Goal: Task Accomplishment & Management: Manage account settings

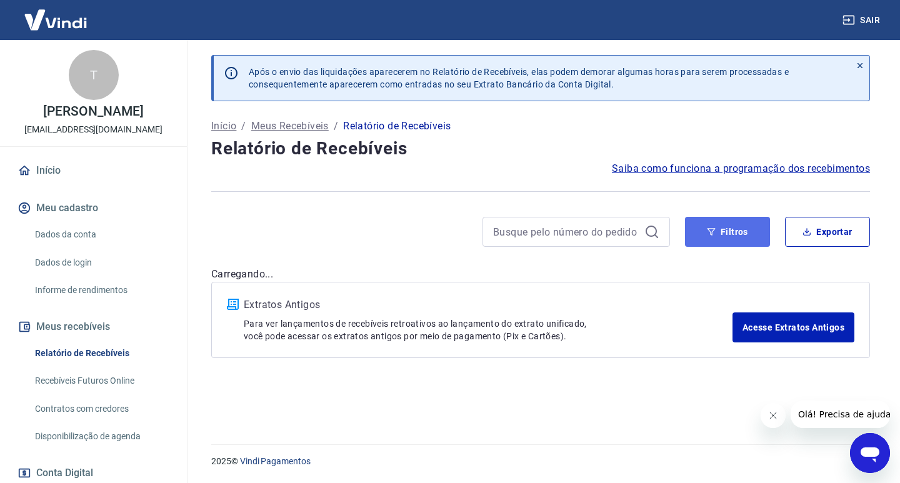
click at [708, 244] on button "Filtros" at bounding box center [727, 232] width 85 height 30
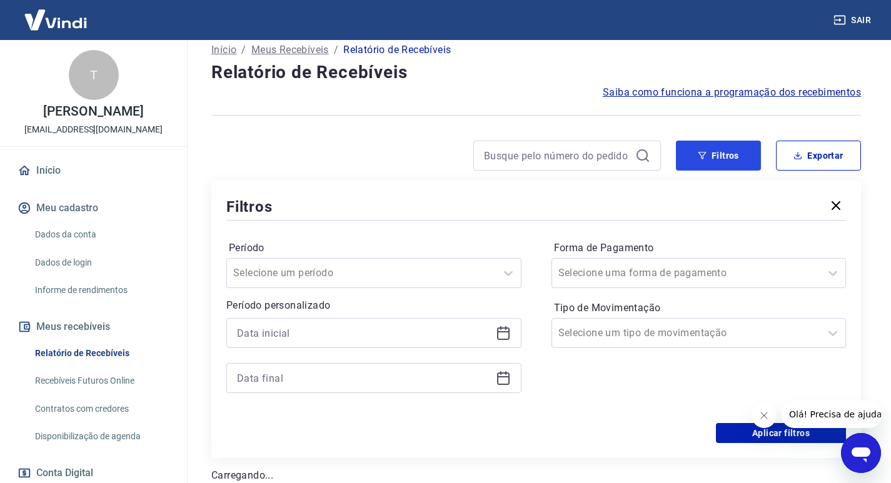
scroll to position [221, 0]
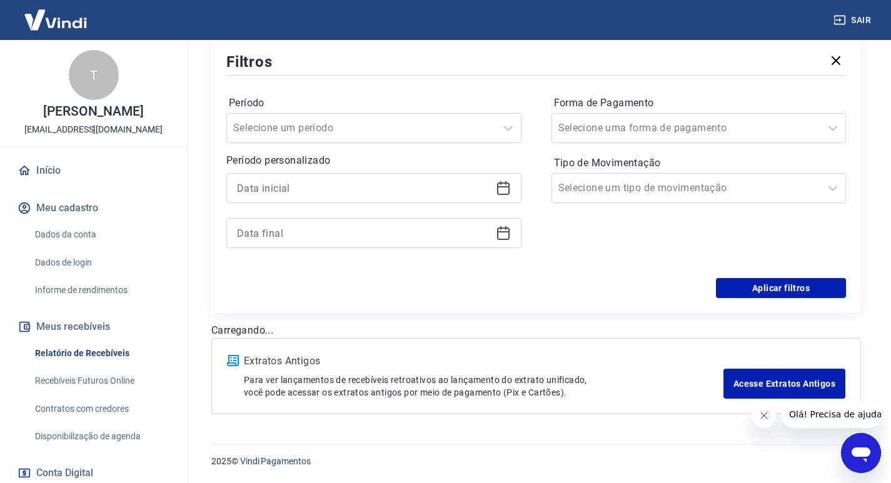
click at [768, 418] on button "Fechar mensagem da empresa" at bounding box center [763, 415] width 25 height 25
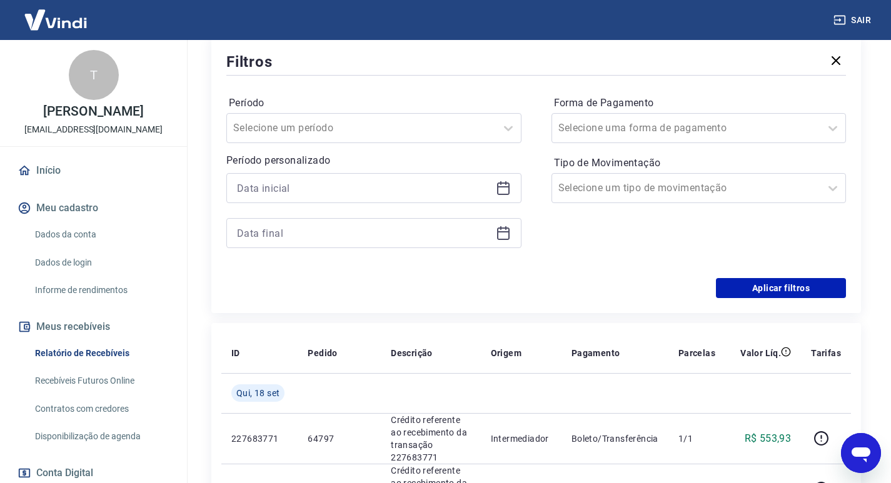
click at [503, 190] on icon at bounding box center [503, 188] width 15 height 15
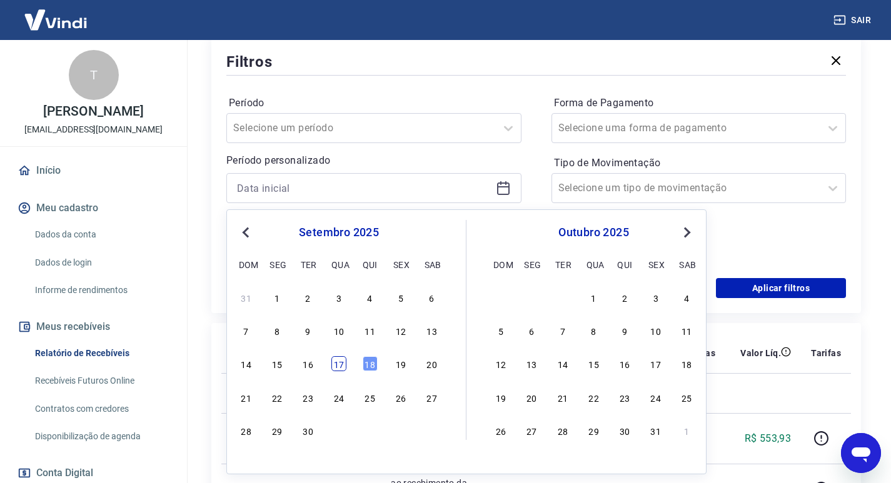
click at [334, 364] on div "17" at bounding box center [338, 363] width 15 height 15
type input "[DATE]"
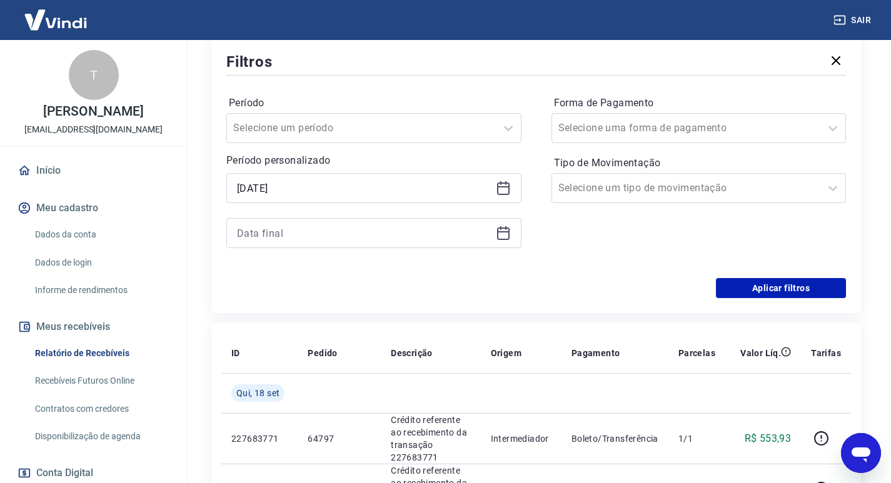
click at [500, 239] on icon at bounding box center [503, 233] width 15 height 15
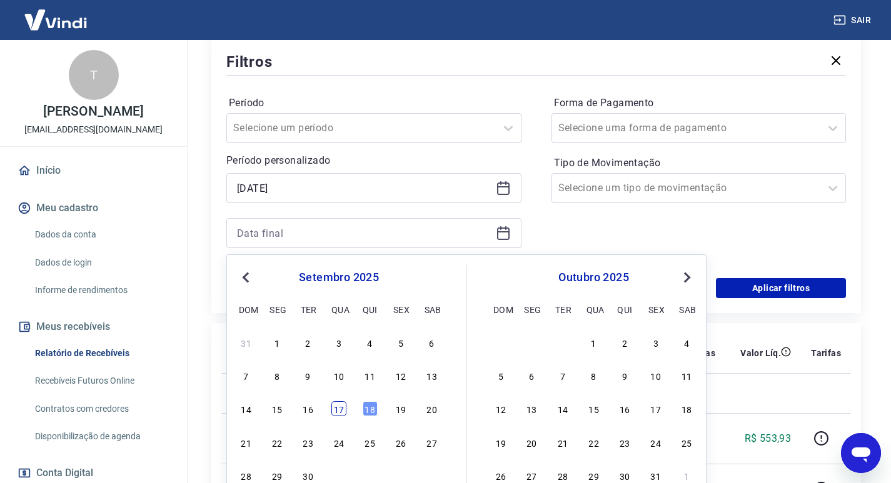
click at [340, 412] on div "17" at bounding box center [338, 408] width 15 height 15
type input "[DATE]"
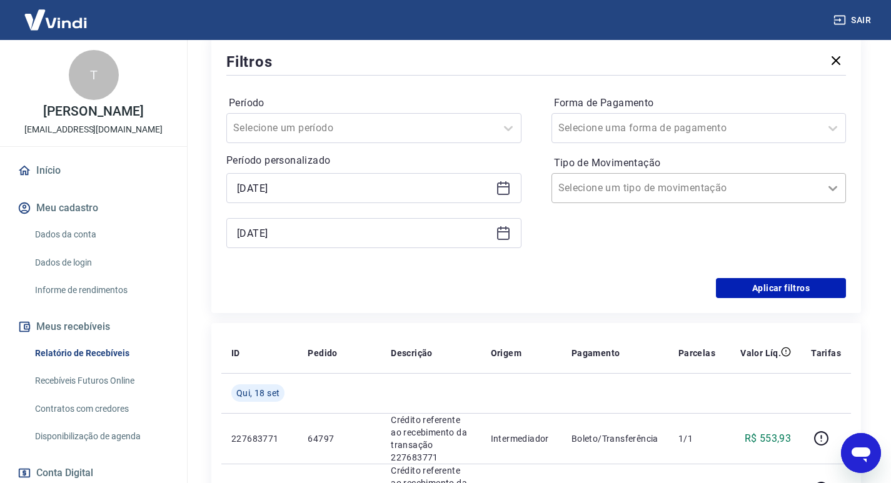
click at [832, 187] on icon at bounding box center [832, 188] width 15 height 15
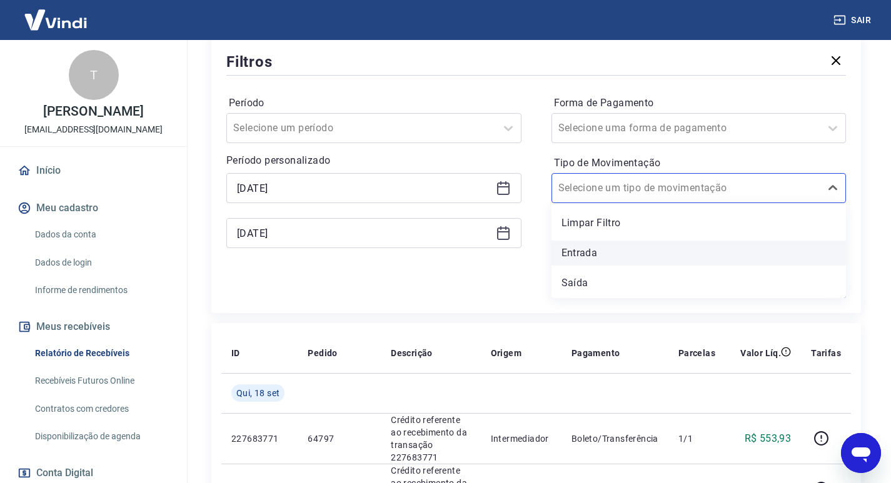
click at [612, 251] on div "Entrada" at bounding box center [698, 253] width 295 height 25
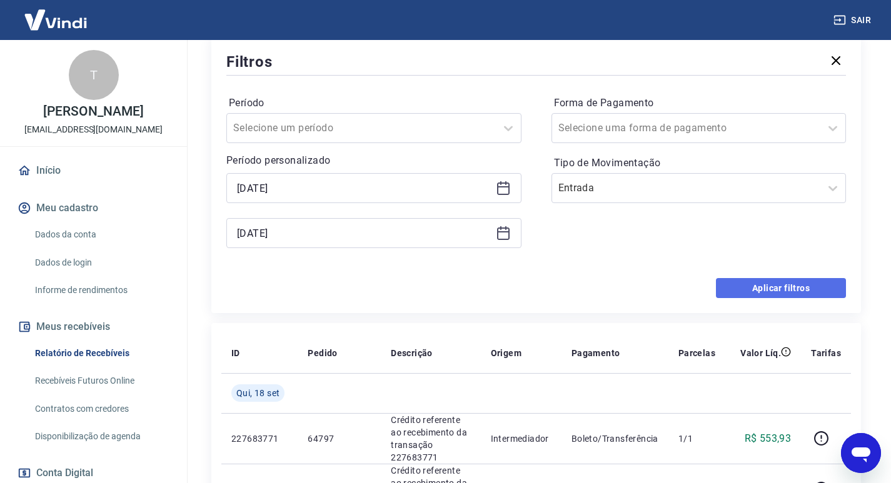
click at [769, 285] on button "Aplicar filtros" at bounding box center [781, 288] width 130 height 20
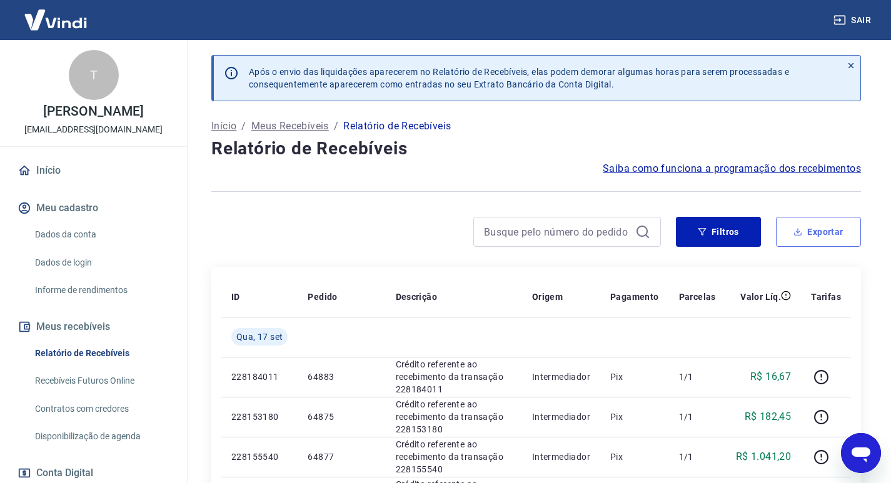
click at [816, 246] on button "Exportar" at bounding box center [818, 232] width 85 height 30
type input "[DATE]"
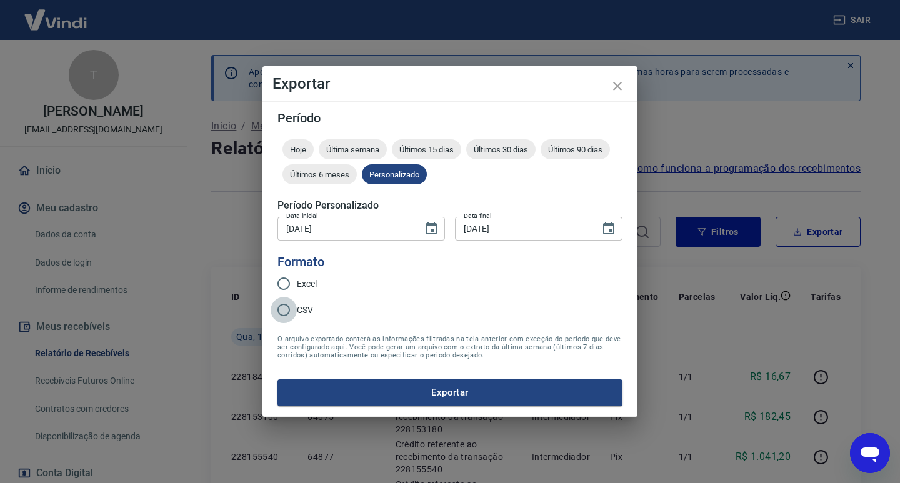
click at [287, 310] on input "CSV" at bounding box center [284, 310] width 26 height 26
radio input "true"
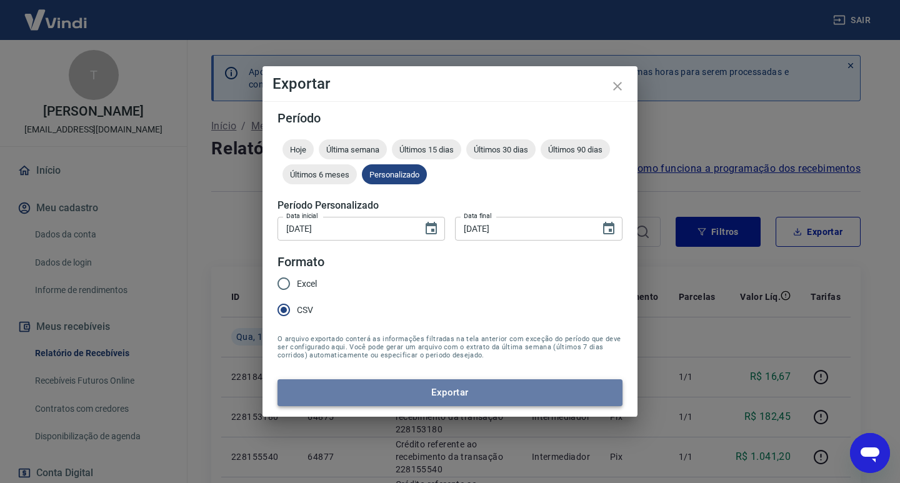
click at [564, 401] on button "Exportar" at bounding box center [450, 392] width 345 height 26
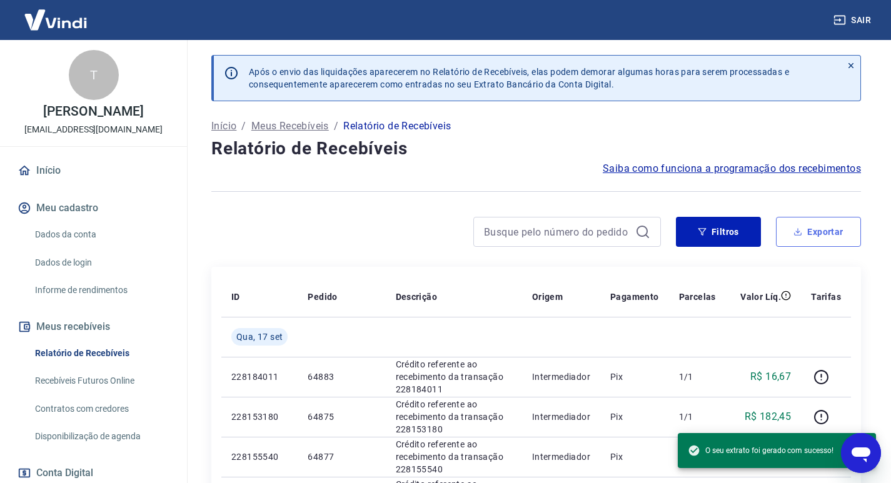
click at [803, 238] on button "Exportar" at bounding box center [818, 232] width 85 height 30
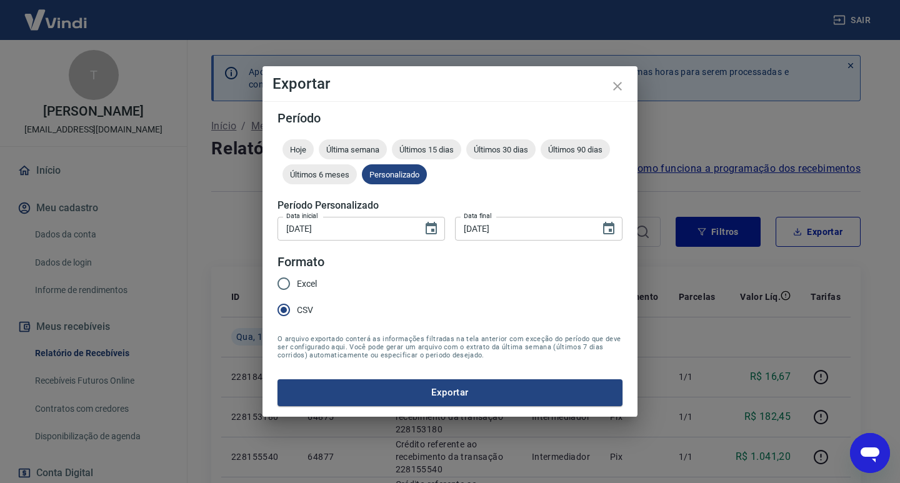
click at [279, 279] on input "Excel" at bounding box center [284, 284] width 26 height 26
radio input "true"
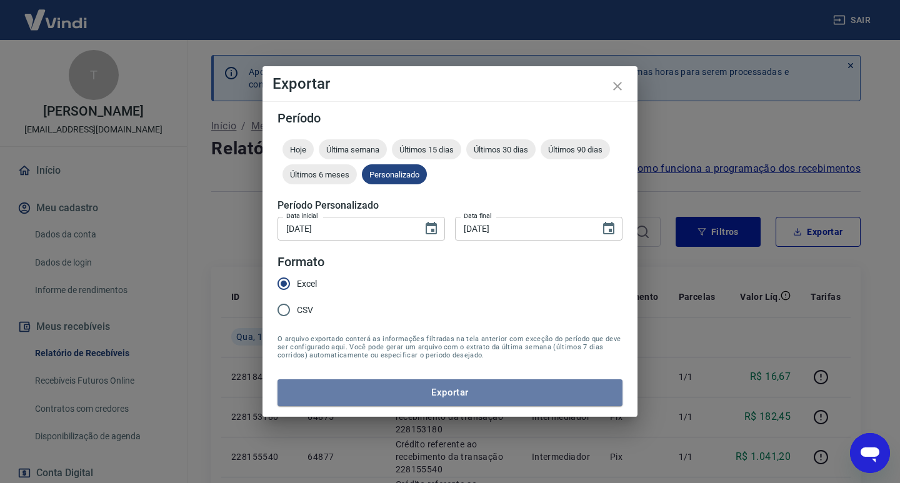
click at [373, 402] on button "Exportar" at bounding box center [450, 392] width 345 height 26
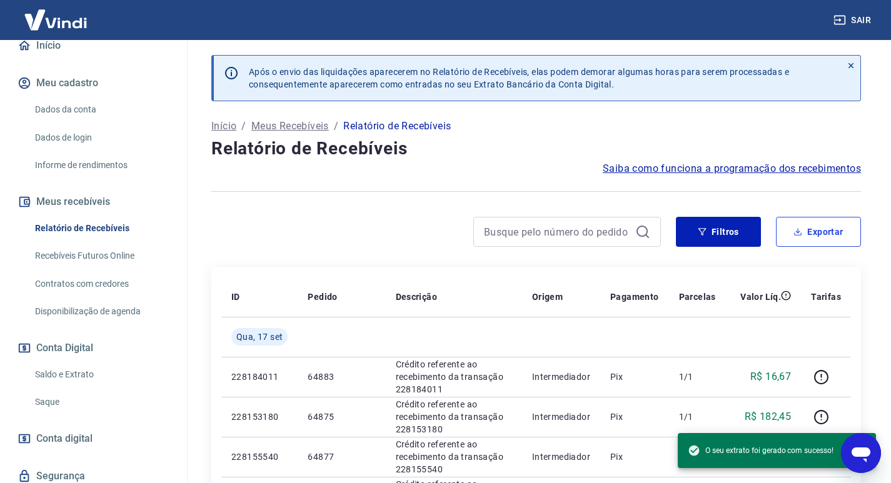
scroll to position [183, 0]
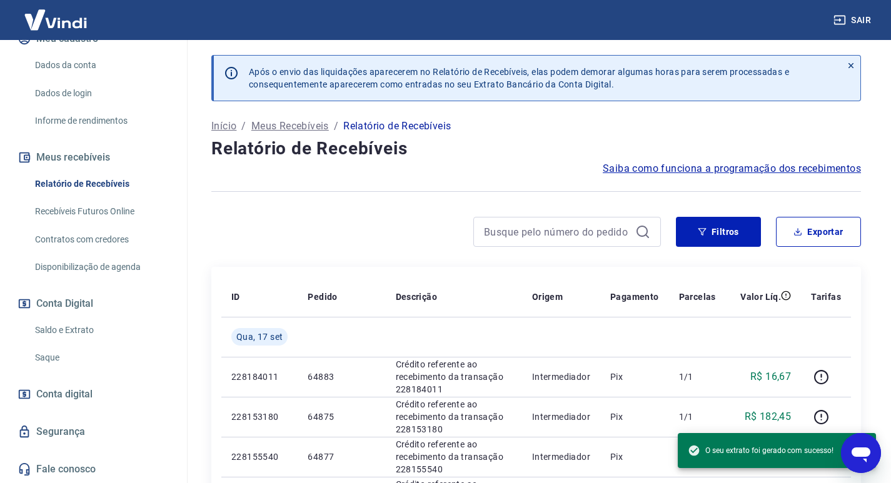
click at [66, 353] on link "Saque" at bounding box center [101, 358] width 142 height 26
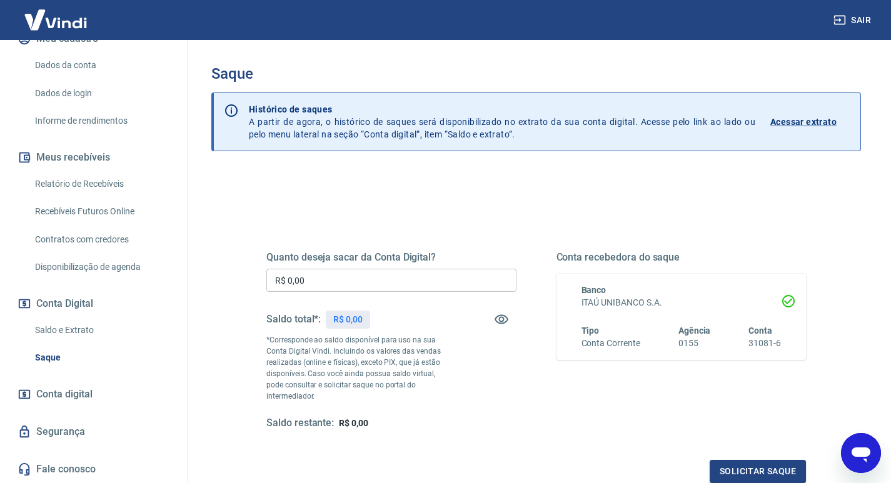
click at [405, 284] on input "R$ 0,00" at bounding box center [391, 280] width 250 height 23
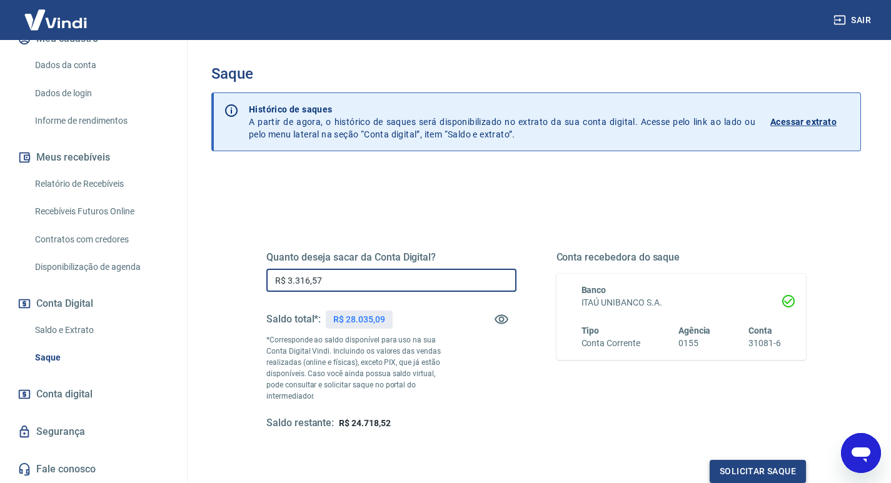
type input "R$ 3.316,57"
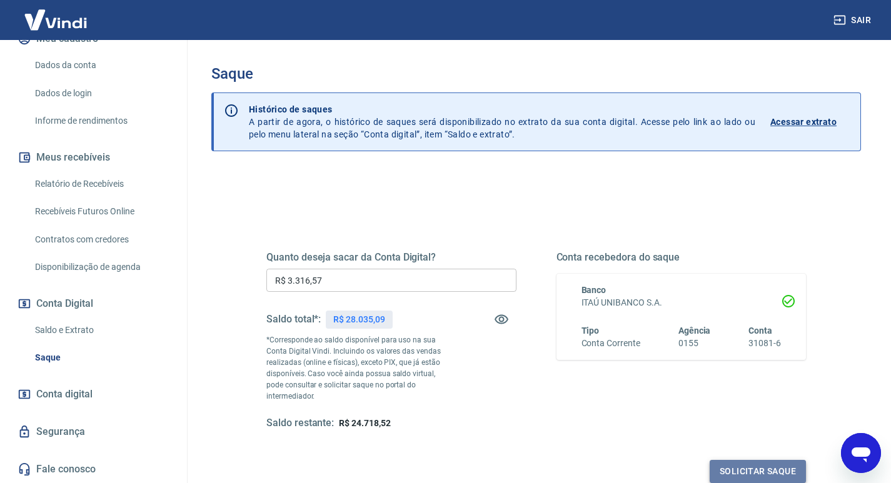
click at [754, 460] on button "Solicitar saque" at bounding box center [757, 471] width 96 height 23
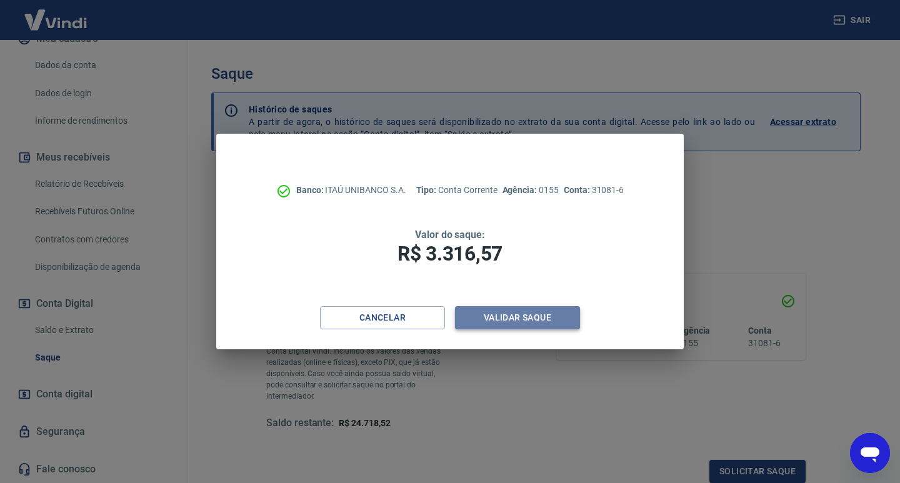
click at [518, 326] on button "Validar saque" at bounding box center [517, 317] width 125 height 23
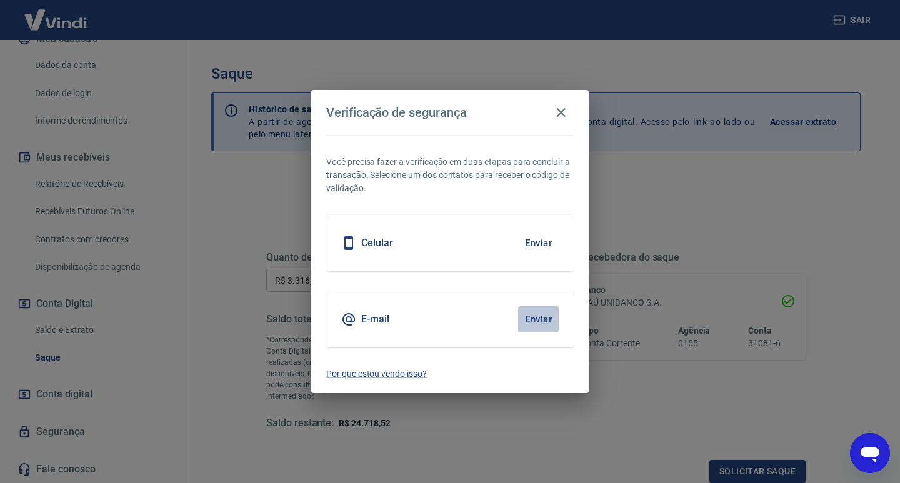
click at [536, 310] on button "Enviar" at bounding box center [538, 319] width 41 height 26
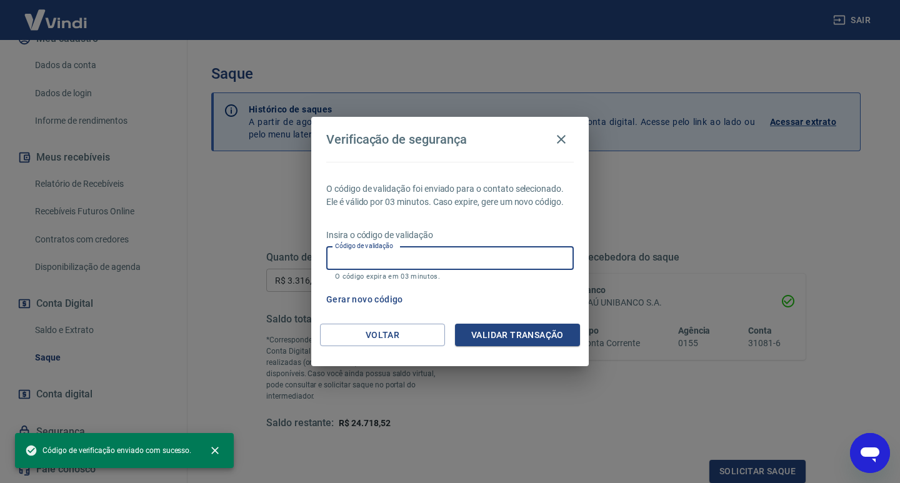
click at [453, 255] on input "Código de validação" at bounding box center [450, 258] width 248 height 23
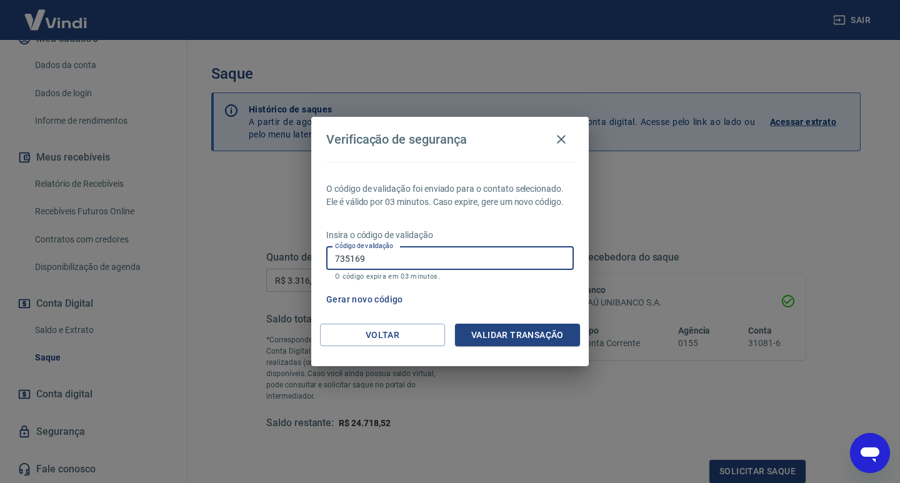
type input "735169"
click at [515, 341] on button "Validar transação" at bounding box center [517, 335] width 125 height 23
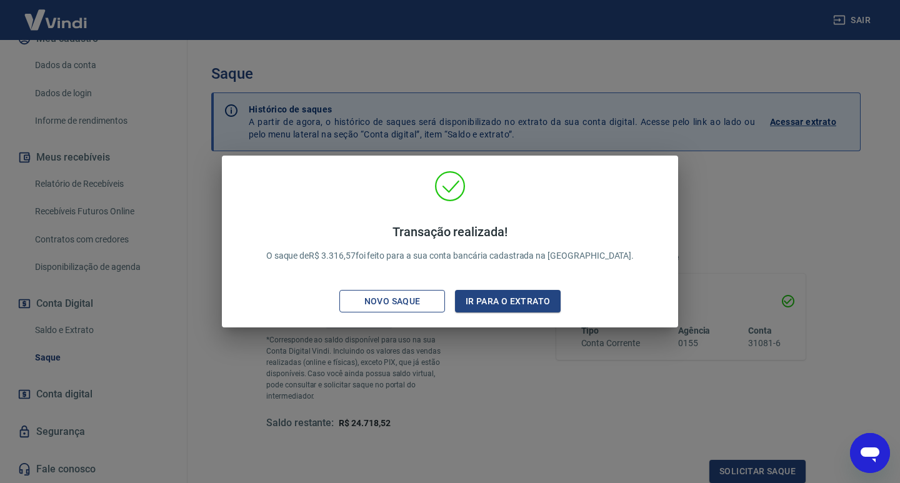
click at [423, 312] on button "Novo saque" at bounding box center [392, 301] width 106 height 23
